Goal: Information Seeking & Learning: Learn about a topic

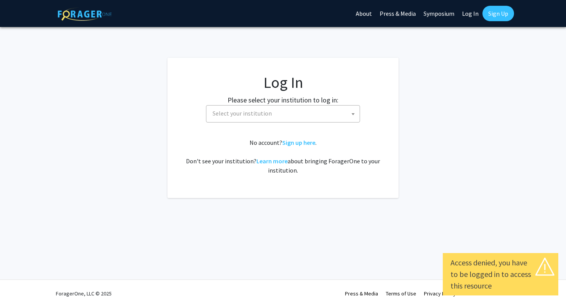
select select
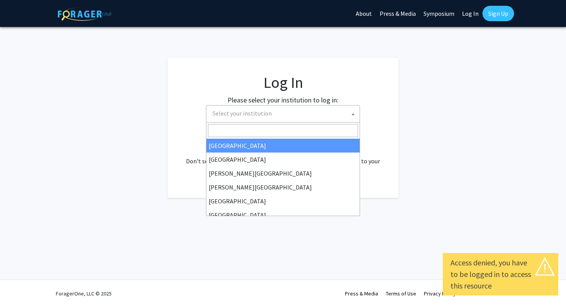
click at [311, 119] on span "Select your institution" at bounding box center [284, 114] width 150 height 16
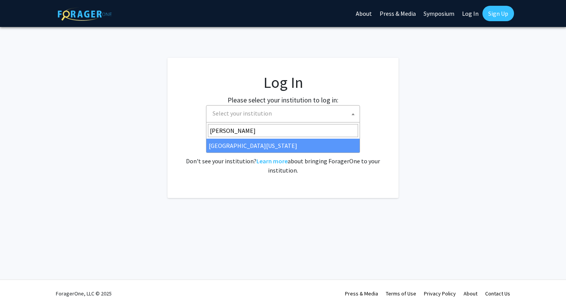
type input "[PERSON_NAME]"
select select "31"
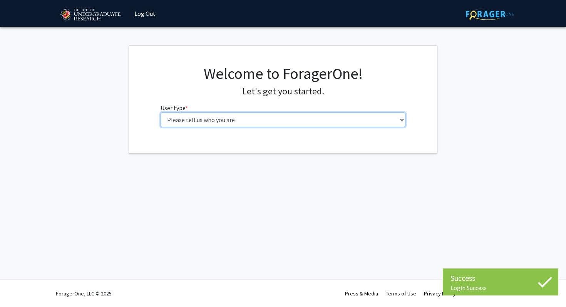
click at [260, 116] on select "Please tell us who you are Undergraduate Student Master's Student Doctoral Cand…" at bounding box center [283, 119] width 245 height 15
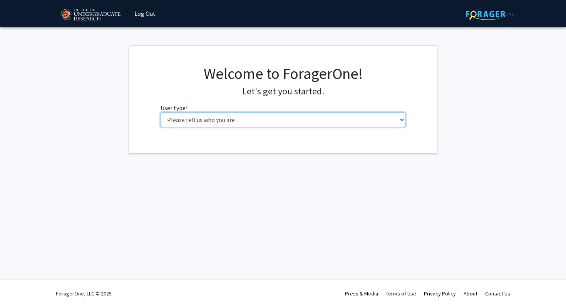
select select "1: undergrad"
click at [161, 112] on select "Please tell us who you are Undergraduate Student Master's Student Doctoral Cand…" at bounding box center [283, 119] width 245 height 15
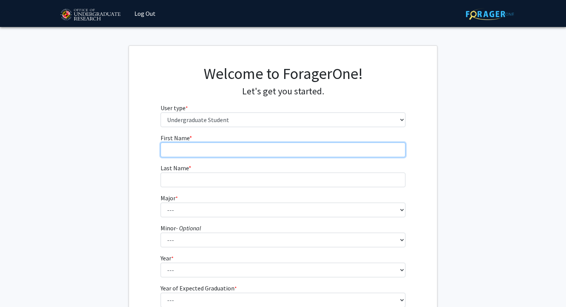
click at [214, 146] on input "First Name * required" at bounding box center [283, 149] width 245 height 15
type input "Sam"
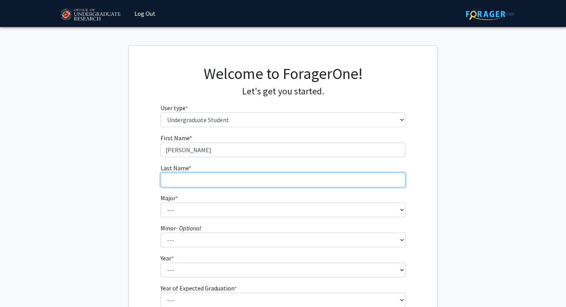
type input "Mielke"
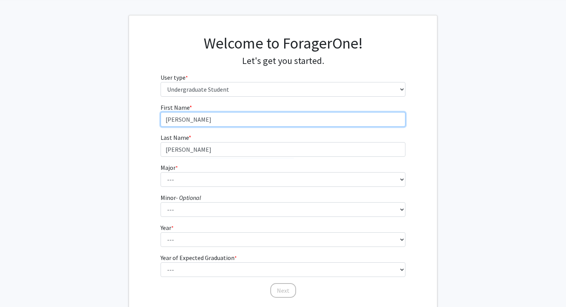
scroll to position [48, 0]
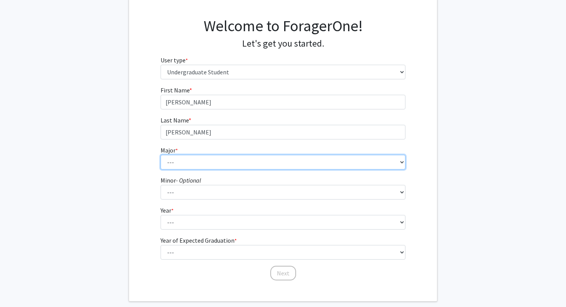
click at [213, 166] on select "--- Accounting Aerospace Engineering African American and Africana Studies Agri…" at bounding box center [283, 162] width 245 height 15
select select "20: 2321"
click at [161, 155] on select "--- Accounting Aerospace Engineering African American and Africana Studies Agri…" at bounding box center [283, 162] width 245 height 15
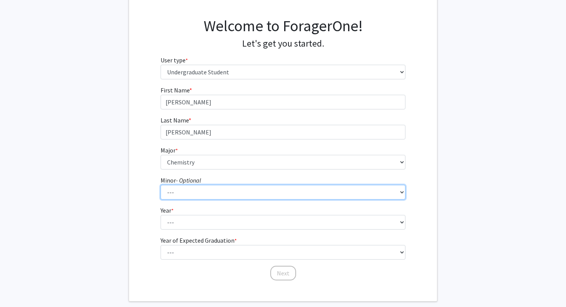
click at [217, 195] on select "--- Actuarial Mathematics Advanced Cybersecurity Experience for Students Africa…" at bounding box center [283, 192] width 245 height 15
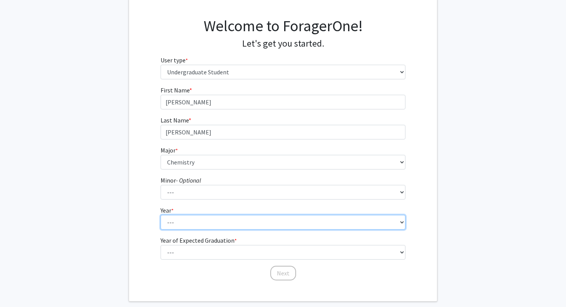
click at [190, 228] on select "--- First-year Sophomore Junior Senior Postbaccalaureate Certificate" at bounding box center [283, 222] width 245 height 15
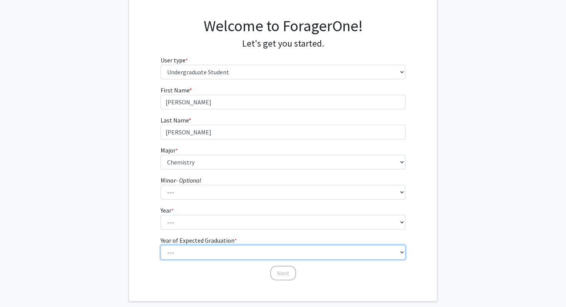
click at [228, 249] on fg-select "Year of Expected Graduation * required --- 2025 2026 2027 2028 2029 2030 2031 2…" at bounding box center [283, 248] width 245 height 24
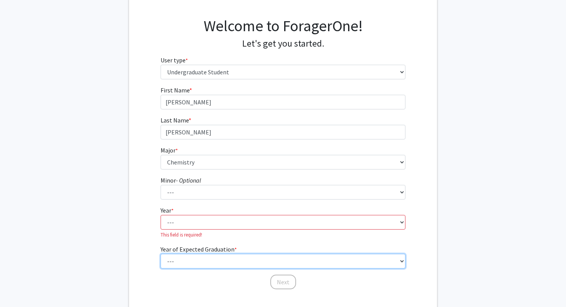
select select "5: 2029"
click at [161, 254] on select "--- 2025 2026 2027 2028 2029 2030 2031 2032 2033 2034" at bounding box center [283, 261] width 245 height 15
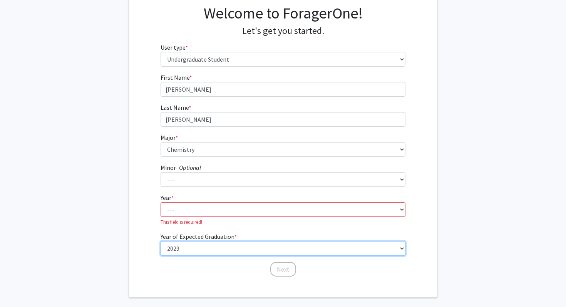
scroll to position [67, 0]
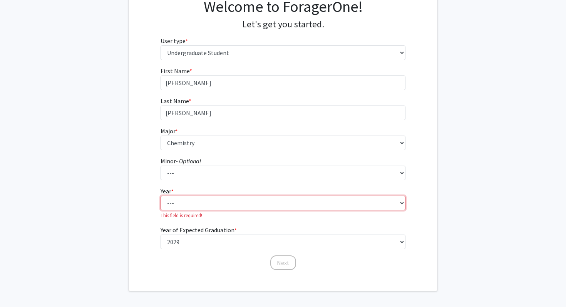
click at [222, 205] on select "--- First-year Sophomore Junior Senior Postbaccalaureate Certificate" at bounding box center [283, 203] width 245 height 15
select select "1: first-year"
click at [161, 196] on select "--- First-year Sophomore Junior Senior Postbaccalaureate Certificate" at bounding box center [283, 203] width 245 height 15
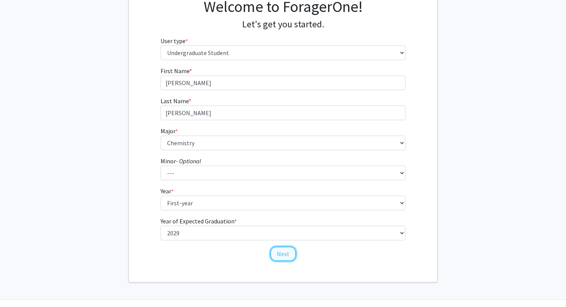
click at [288, 260] on button "Next" at bounding box center [283, 253] width 26 height 15
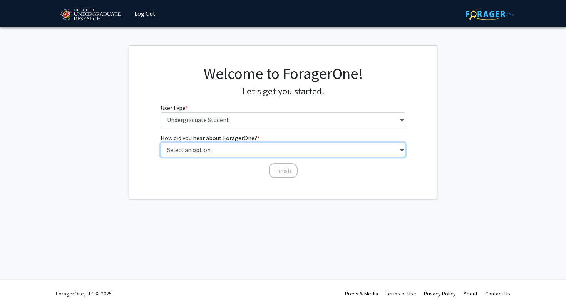
click at [248, 151] on select "Select an option Peer/student recommendation Faculty/staff recommendation Unive…" at bounding box center [283, 149] width 245 height 15
select select "2: faculty_recommendation"
click at [161, 142] on select "Select an option Peer/student recommendation Faculty/staff recommendation Unive…" at bounding box center [283, 149] width 245 height 15
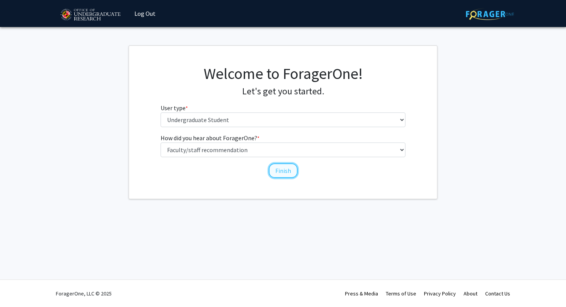
click at [283, 170] on button "Finish" at bounding box center [283, 170] width 29 height 15
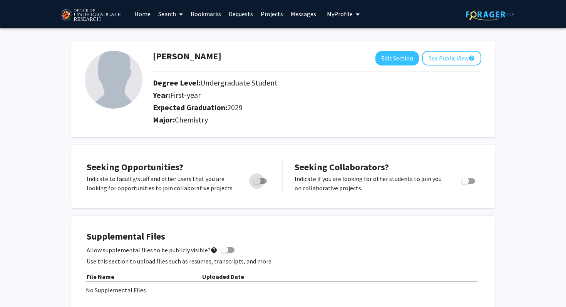
click at [253, 181] on span "Toggle" at bounding box center [257, 181] width 8 height 8
click at [256, 184] on input "Are you actively seeking opportunities?" at bounding box center [256, 184] width 0 height 0
checkbox input "true"
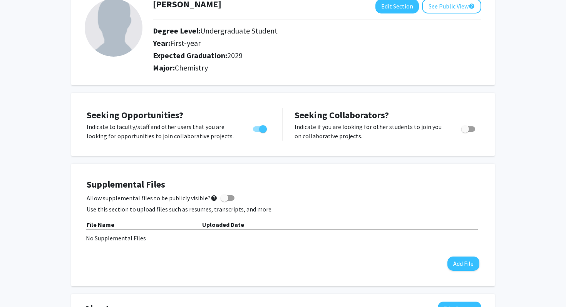
scroll to position [52, 0]
click at [222, 194] on span at bounding box center [225, 198] width 8 height 8
click at [224, 200] on input "Allow supplemental files to be publicly visible? help" at bounding box center [224, 200] width 0 height 0
checkbox input "true"
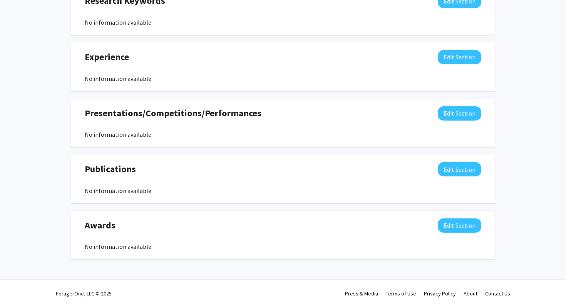
scroll to position [0, 0]
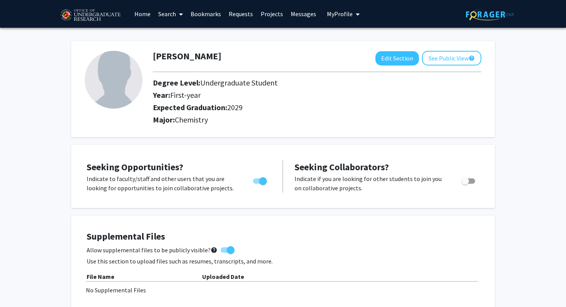
click at [168, 15] on link "Search" at bounding box center [170, 13] width 32 height 27
click at [197, 35] on span "Faculty/Staff" at bounding box center [182, 35] width 57 height 15
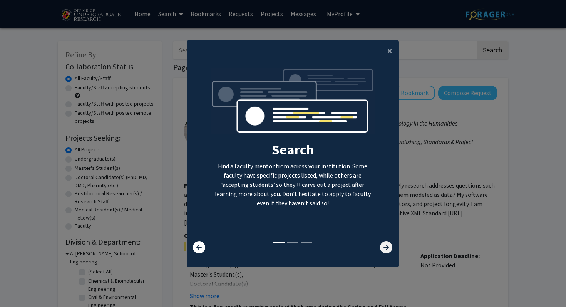
click at [391, 247] on icon at bounding box center [386, 247] width 12 height 12
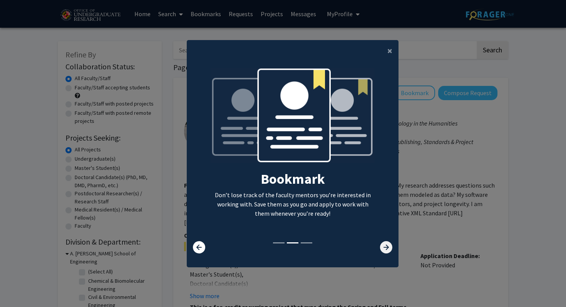
click at [391, 247] on icon at bounding box center [386, 247] width 12 height 12
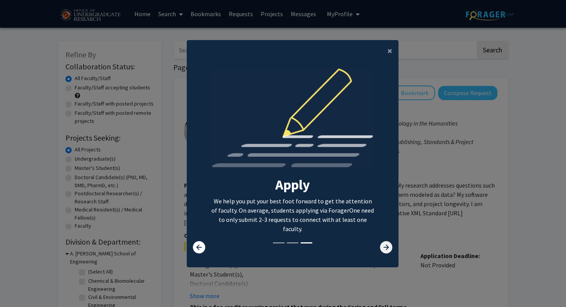
click at [391, 247] on icon at bounding box center [386, 247] width 12 height 12
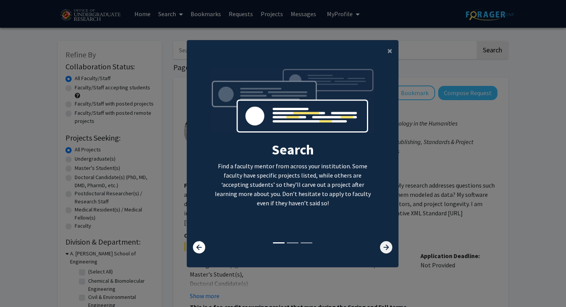
click at [391, 247] on icon at bounding box center [386, 247] width 12 height 12
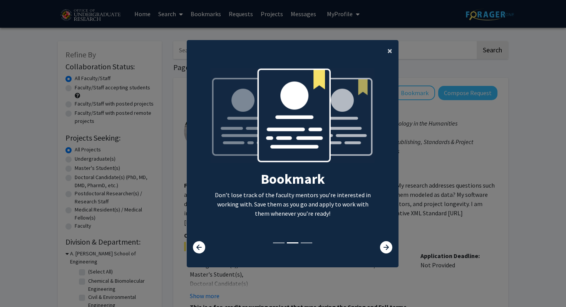
click at [388, 46] on span "×" at bounding box center [389, 51] width 5 height 12
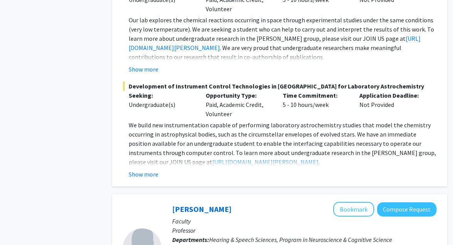
scroll to position [702, 9]
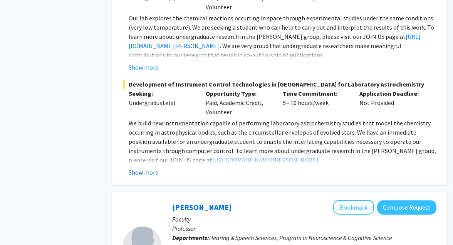
click at [138, 168] on button "Show more" at bounding box center [144, 172] width 30 height 9
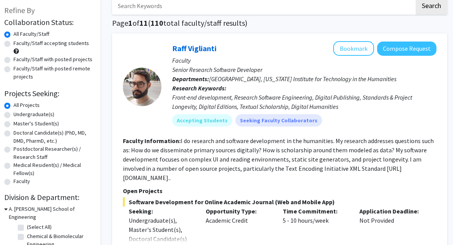
scroll to position [45, 9]
click at [37, 115] on label "Undergraduate(s)" at bounding box center [33, 114] width 41 height 8
click at [18, 115] on input "Undergraduate(s)" at bounding box center [15, 112] width 5 height 5
radio input "true"
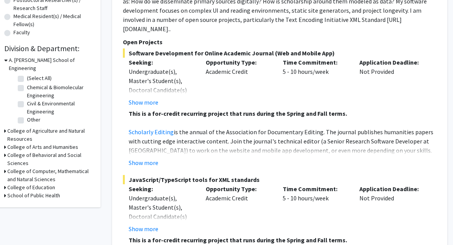
scroll to position [3663, 9]
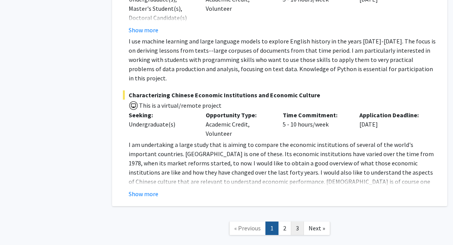
click at [299, 222] on link "3" at bounding box center [297, 228] width 13 height 13
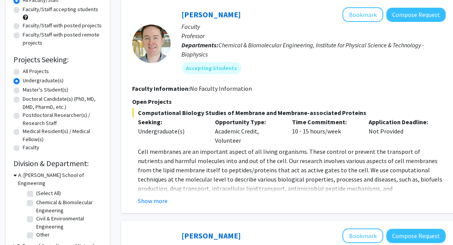
scroll to position [80, 0]
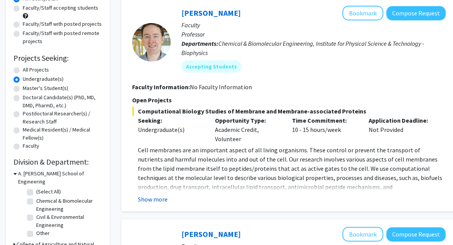
click at [161, 198] on button "Show more" at bounding box center [153, 199] width 30 height 9
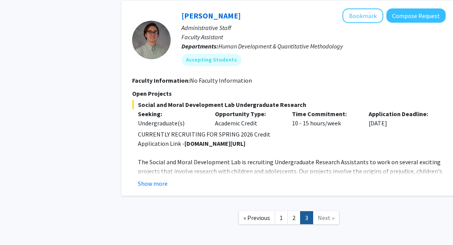
scroll to position [1526, 0]
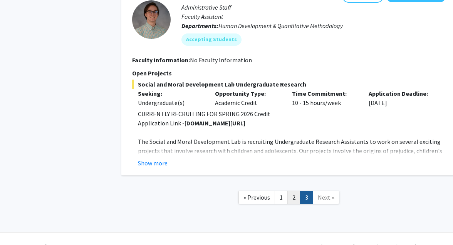
click at [292, 191] on link "2" at bounding box center [293, 197] width 13 height 13
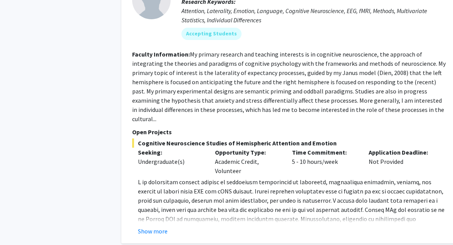
scroll to position [1241, 0]
click at [163, 226] on button "Show more" at bounding box center [153, 230] width 30 height 9
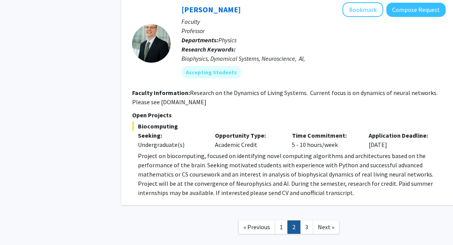
scroll to position [2786, 0]
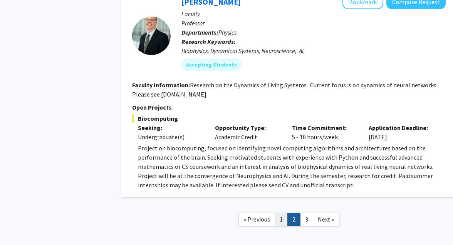
click at [280, 213] on link "1" at bounding box center [281, 219] width 13 height 13
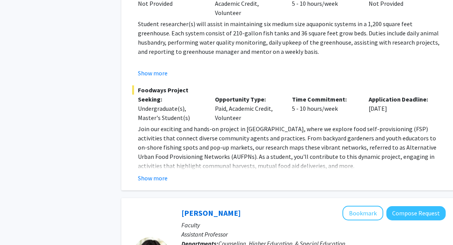
scroll to position [1660, 0]
click at [148, 174] on button "Show more" at bounding box center [153, 178] width 30 height 9
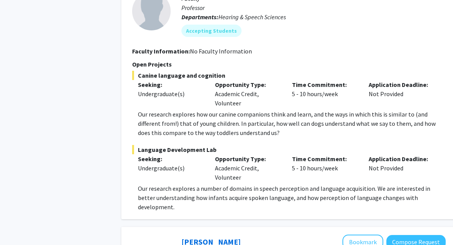
scroll to position [1317, 0]
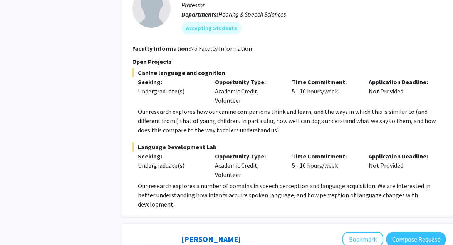
click at [258, 181] on p "Our research explores a number of domains in speech perception and language acq…" at bounding box center [292, 195] width 308 height 28
click at [186, 68] on span "Canine language and cognition" at bounding box center [288, 72] width 313 height 9
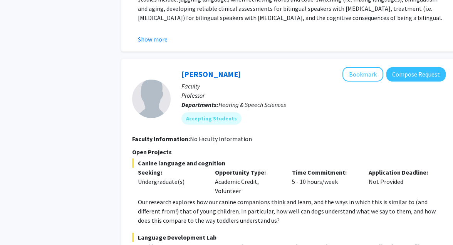
scroll to position [1226, 0]
click at [225, 70] on link "Rochelle Newman" at bounding box center [210, 75] width 59 height 10
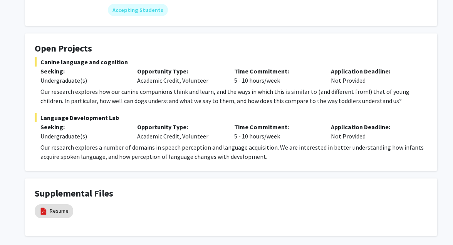
scroll to position [145, 0]
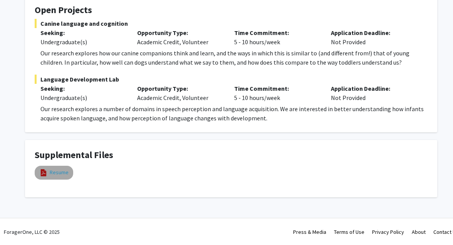
click at [55, 173] on link "Resume" at bounding box center [59, 173] width 19 height 8
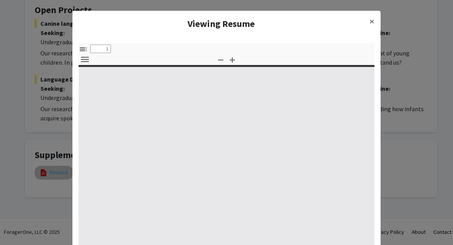
select select "custom"
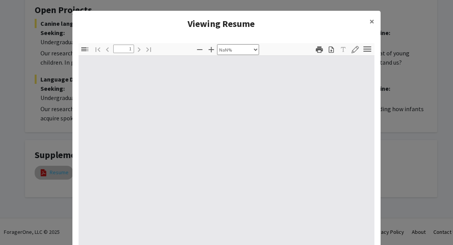
type input "0"
select select "custom"
type input "1"
select select "auto"
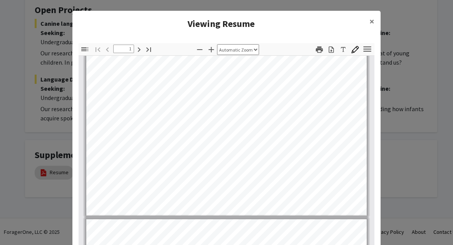
scroll to position [208, 0]
click at [368, 25] on button "×" at bounding box center [371, 22] width 17 height 22
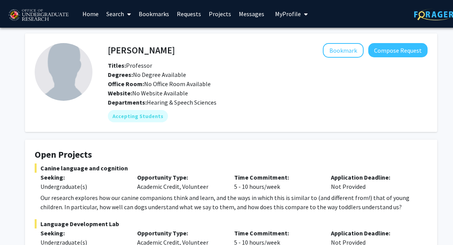
scroll to position [0, 0]
drag, startPoint x: 105, startPoint y: 50, endPoint x: 111, endPoint y: 53, distance: 6.0
click at [111, 53] on div "Rochelle Newman Bookmark Compose Request" at bounding box center [267, 50] width 331 height 15
click at [108, 51] on div "Rochelle Newman Bookmark Compose Request" at bounding box center [267, 50] width 331 height 15
copy h4 "Rochelle Newman"
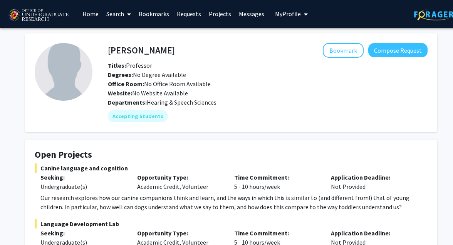
click at [132, 15] on link "Search" at bounding box center [118, 13] width 32 height 27
click at [222, 17] on link "Projects" at bounding box center [220, 13] width 30 height 27
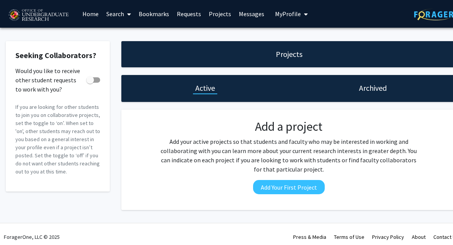
click at [89, 10] on link "Home" at bounding box center [91, 13] width 24 height 27
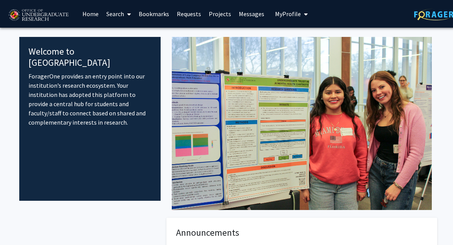
click at [115, 14] on link "Search" at bounding box center [118, 13] width 32 height 27
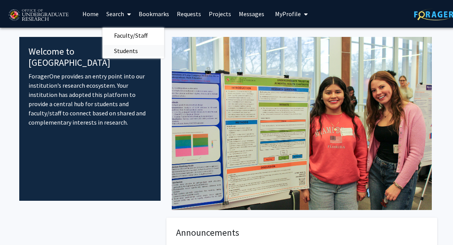
click at [137, 55] on span "Students" at bounding box center [125, 50] width 47 height 15
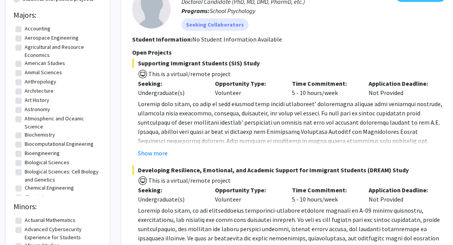
click at [53, 73] on label "Animal Sciences" at bounding box center [43, 73] width 37 height 8
click at [30, 73] on input "Animal Sciences" at bounding box center [27, 71] width 5 height 5
checkbox input "true"
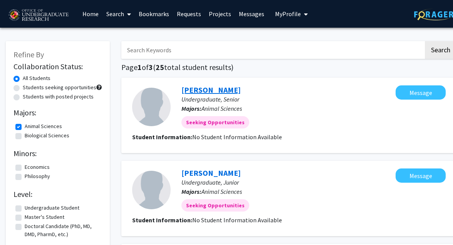
click at [233, 92] on link "Emily Greisman" at bounding box center [210, 90] width 59 height 10
